Goal: Transaction & Acquisition: Purchase product/service

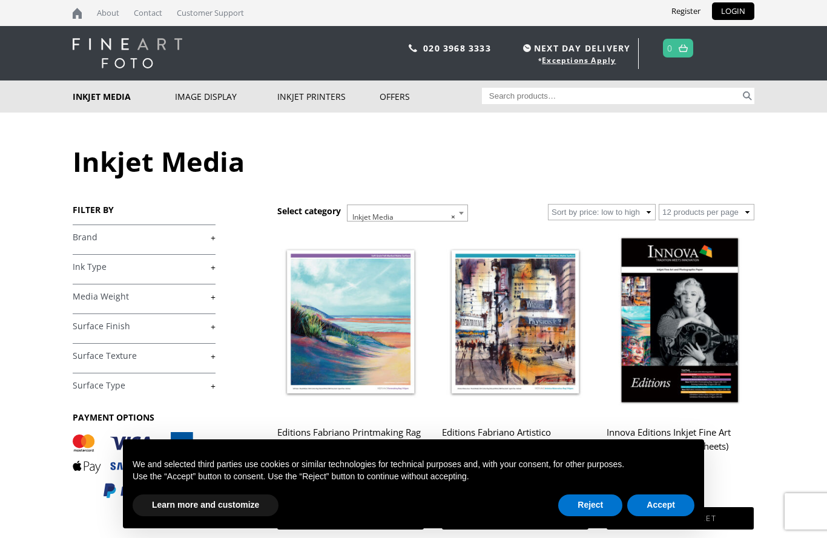
click at [593, 170] on h1 "Inkjet Media" at bounding box center [414, 161] width 682 height 37
click at [593, 501] on button "Reject" at bounding box center [590, 506] width 64 height 22
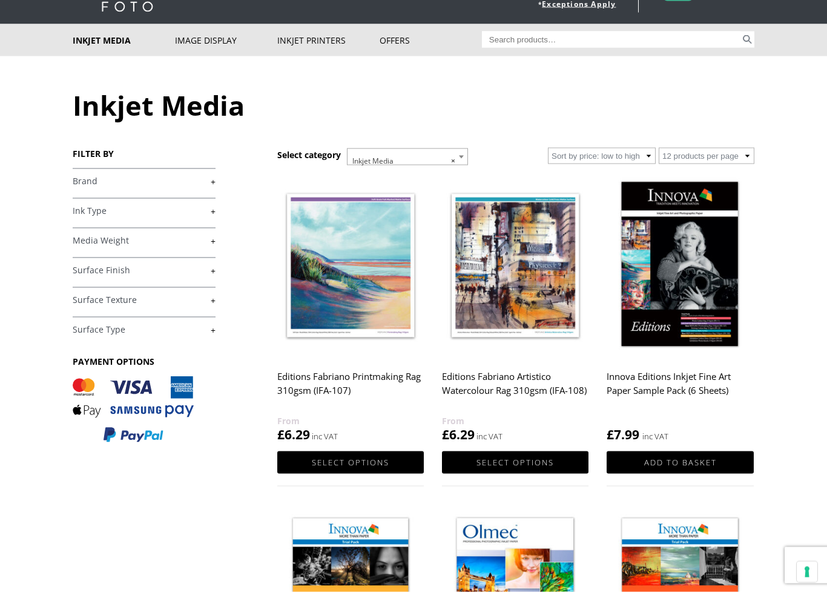
scroll to position [83, 0]
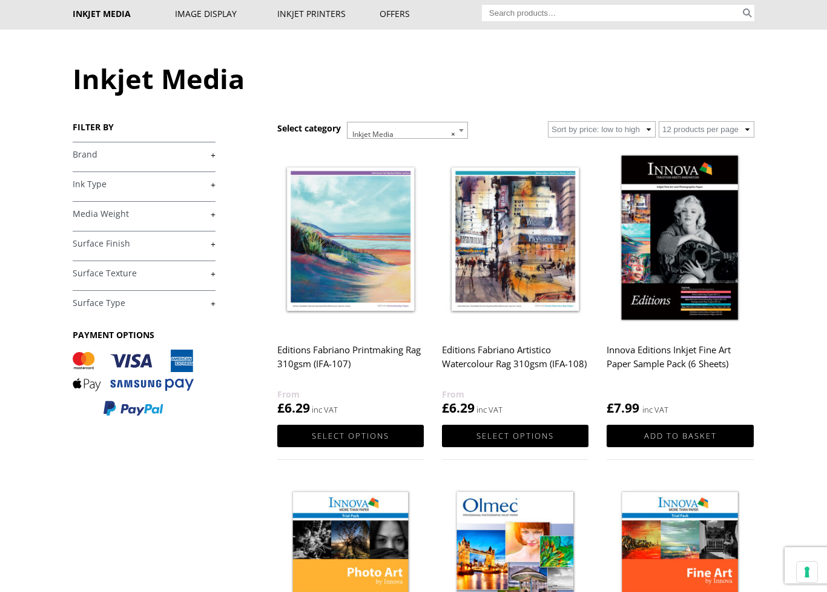
click at [139, 308] on link "+" at bounding box center [144, 303] width 143 height 12
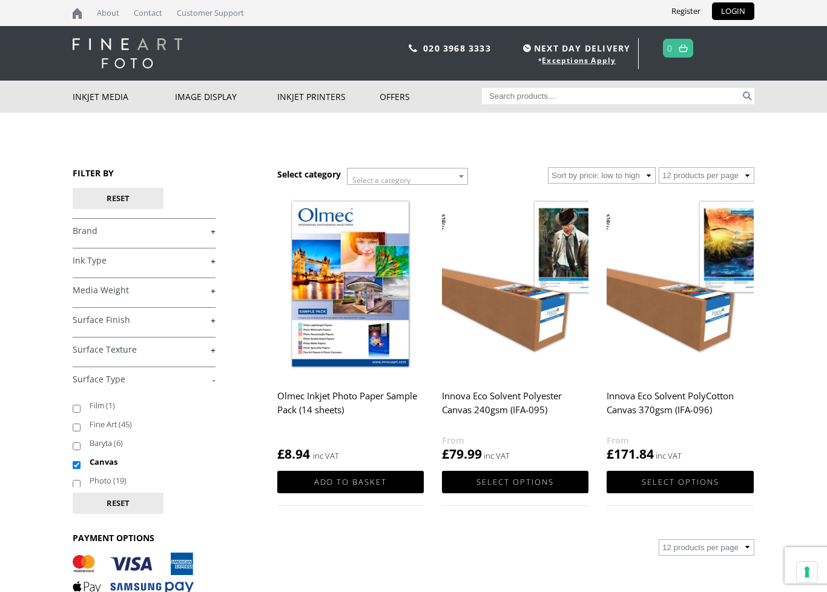
scroll to position [93, 0]
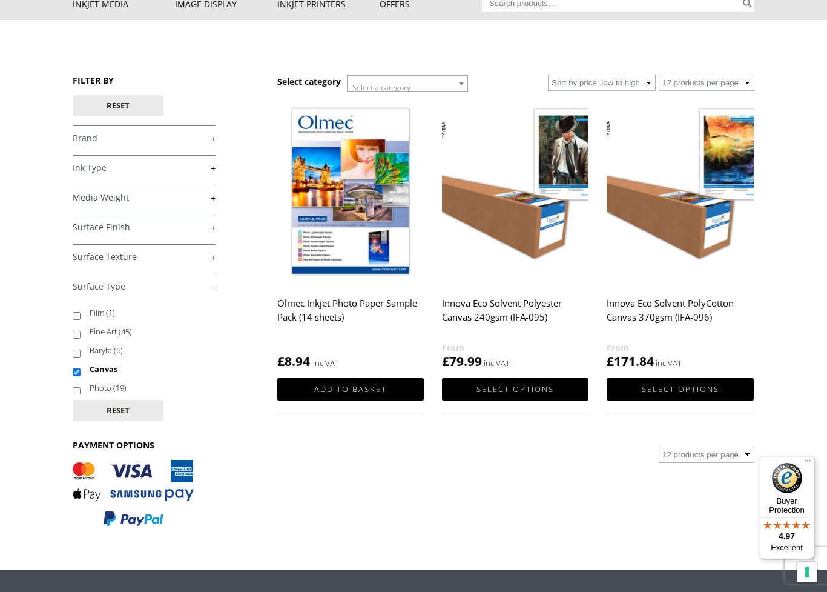
click at [356, 211] on img at bounding box center [350, 192] width 147 height 183
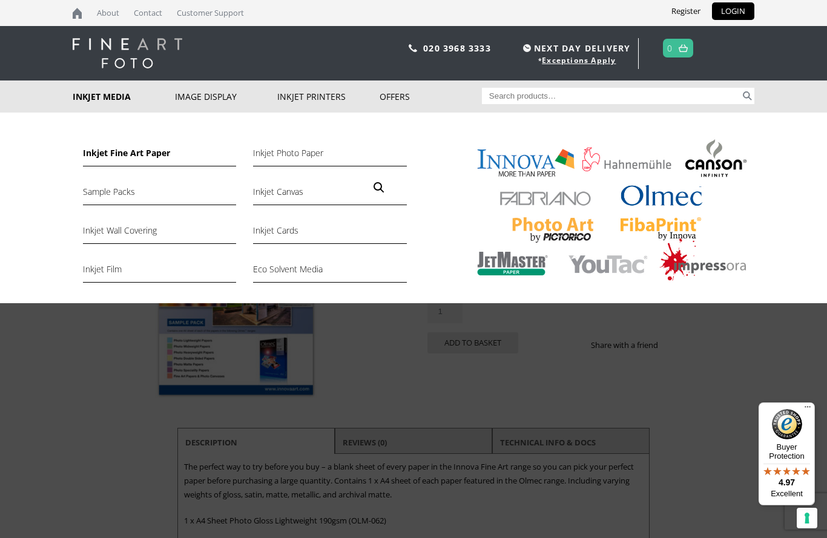
click at [156, 160] on link "Inkjet Fine Art Paper" at bounding box center [159, 156] width 153 height 21
click at [119, 153] on link "Inkjet Fine Art Paper" at bounding box center [159, 156] width 153 height 21
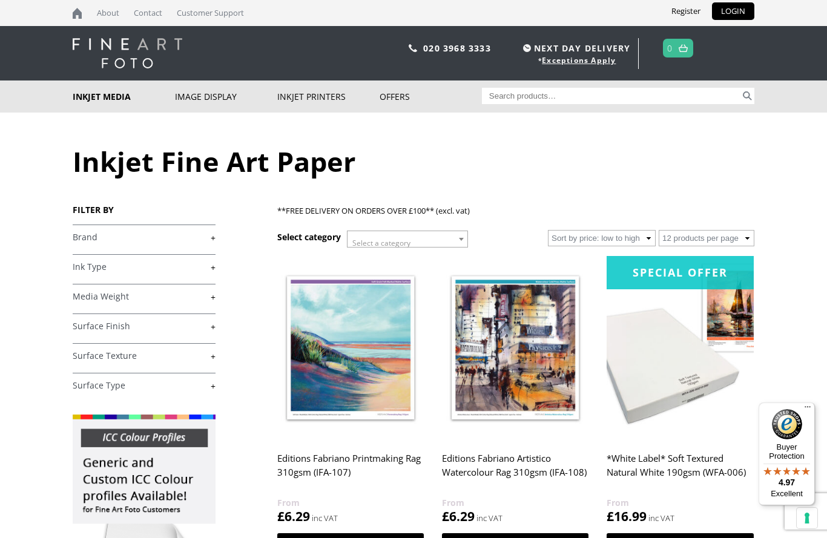
click at [463, 237] on span at bounding box center [461, 239] width 12 height 16
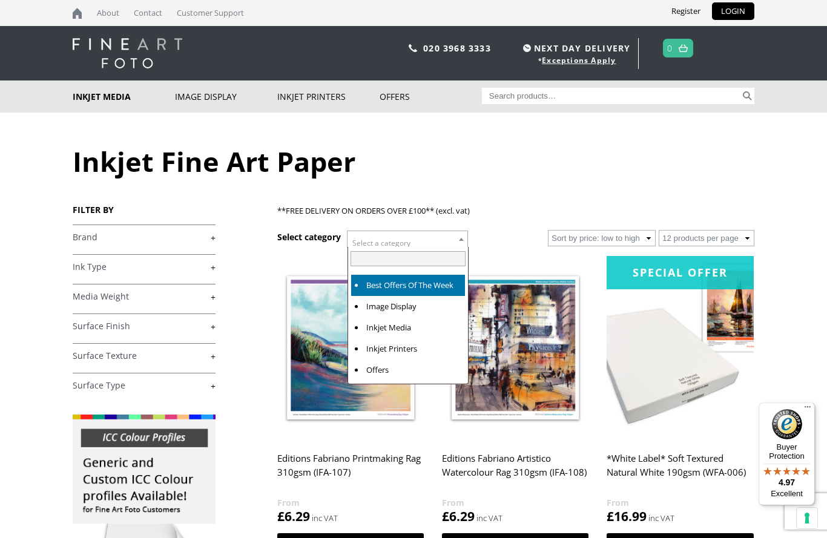
select select "best-offers-of-the-week"
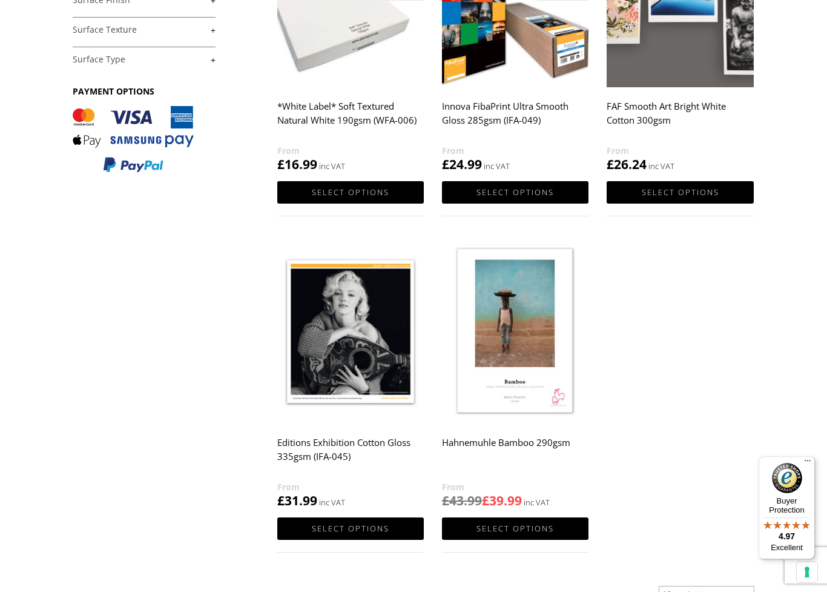
scroll to position [362, 0]
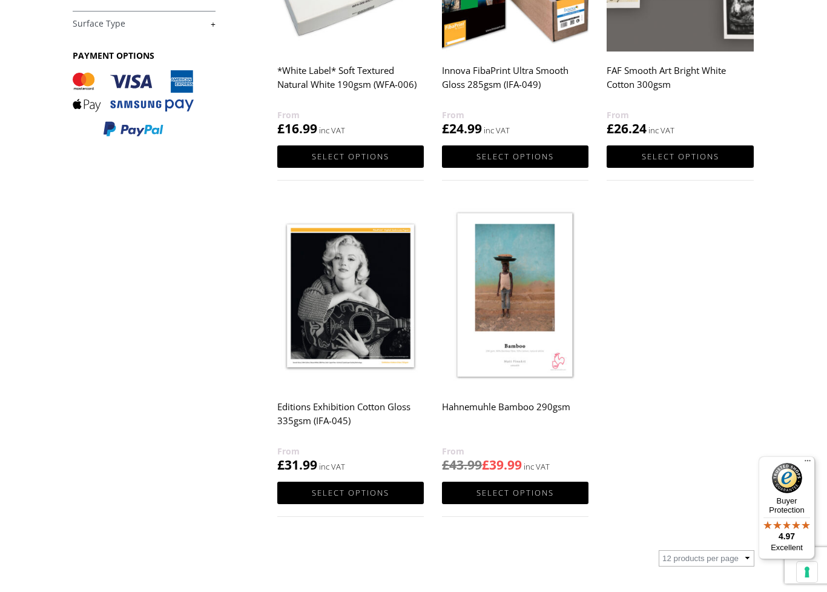
click at [522, 315] on img at bounding box center [515, 295] width 147 height 183
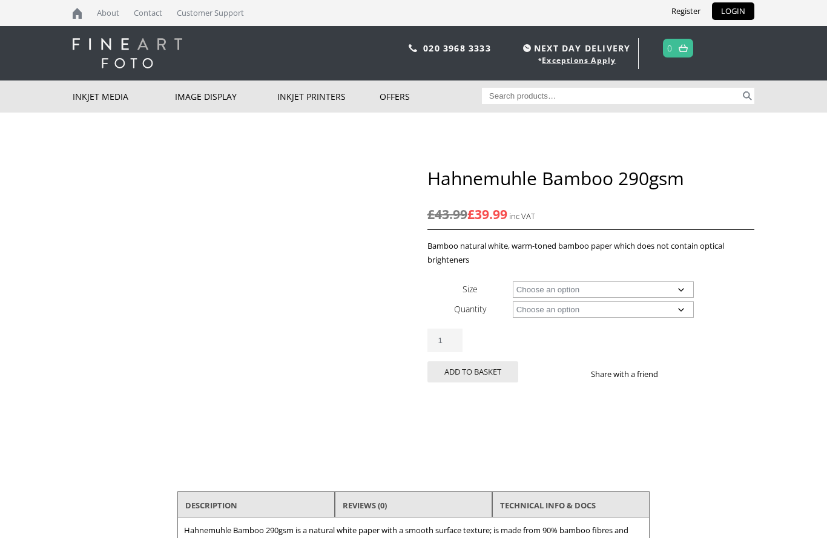
click at [680, 287] on select "Choose an option A4 Sheet A3 Sheet A3+ Sheet A2 Sheet 17" Wide Roll 24" Wide Ro…" at bounding box center [604, 290] width 182 height 16
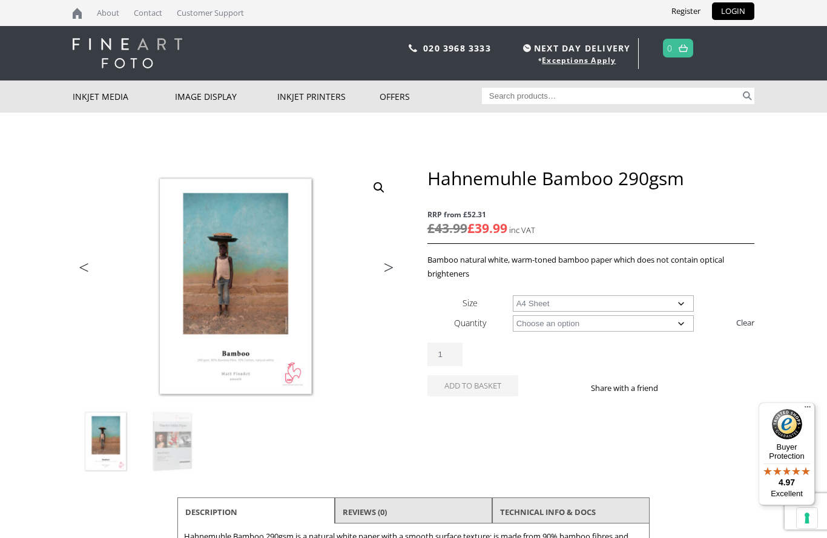
click at [684, 298] on select "Choose an option A4 Sheet A3 Sheet A3+ Sheet A2 Sheet 17" Wide Roll 24" Wide Ro…" at bounding box center [604, 303] width 182 height 16
select select "a3-sheet"
click at [681, 327] on select "Choose an option 25 Sheets" at bounding box center [604, 323] width 182 height 16
select select "25-sheets"
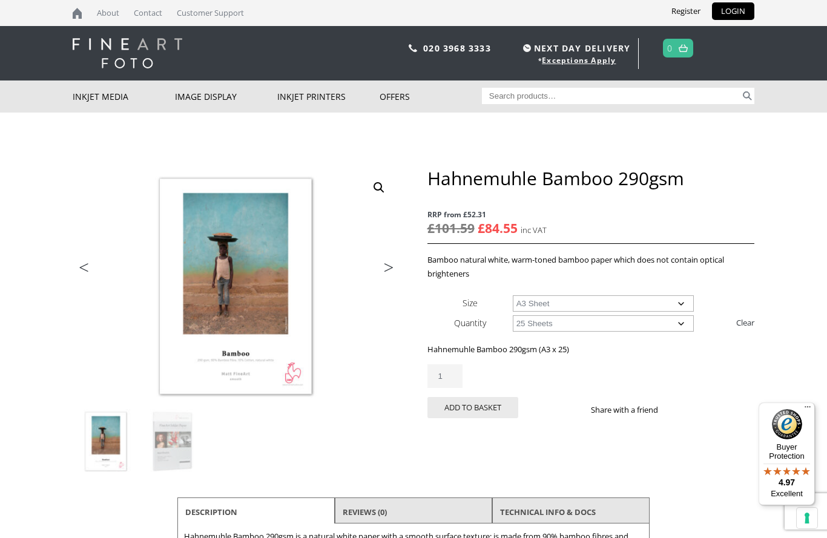
click at [684, 302] on select "Choose an option A4 Sheet A3 Sheet A3+ Sheet A2 Sheet" at bounding box center [604, 303] width 182 height 16
select select "a4-sheet"
click at [682, 322] on select "Choose an option 25 Sheets" at bounding box center [604, 323] width 182 height 16
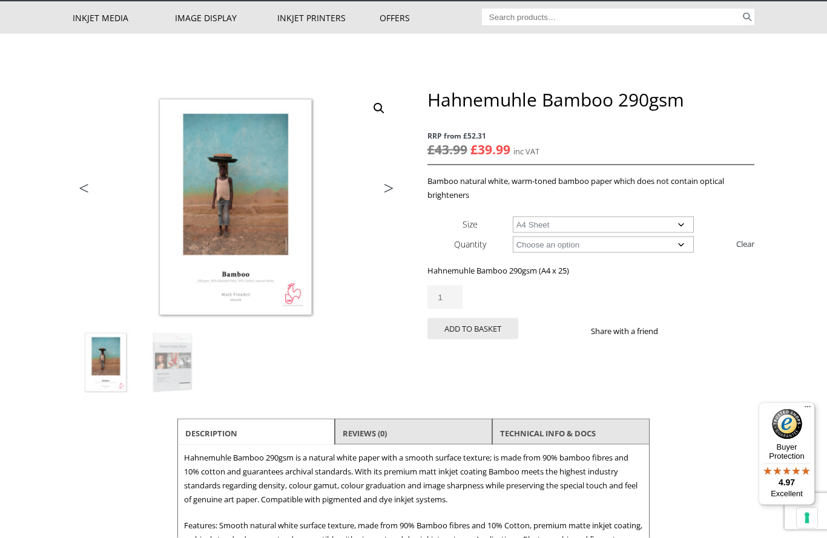
scroll to position [40, 0]
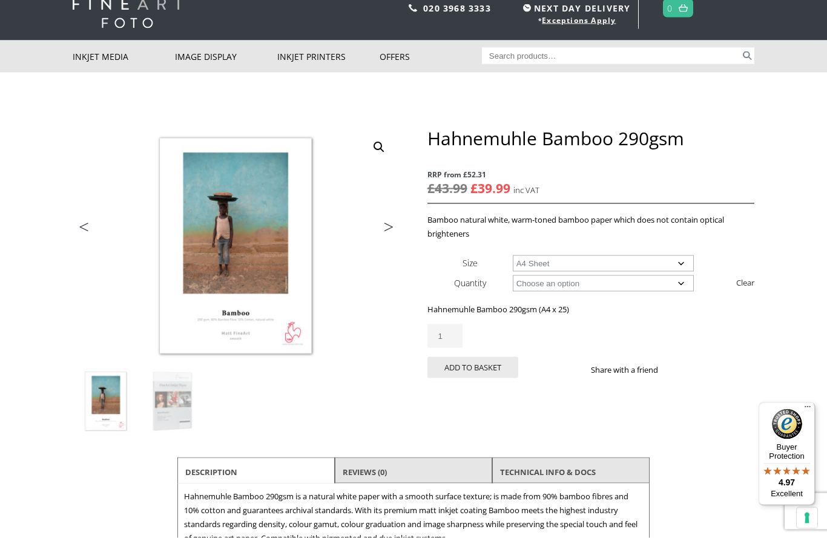
click at [252, 253] on img at bounding box center [397, 366] width 648 height 478
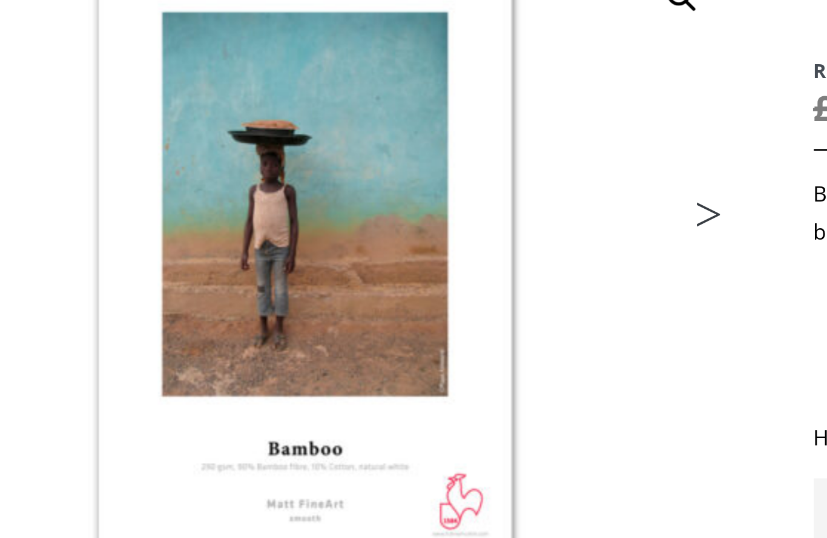
click at [77, 127] on img at bounding box center [401, 366] width 648 height 478
